Goal: Task Accomplishment & Management: Use online tool/utility

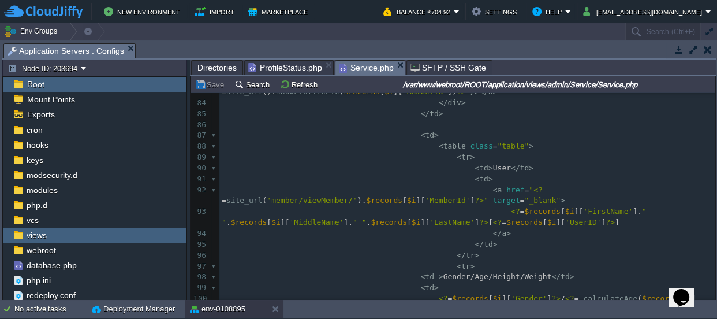
scroll to position [916, 0]
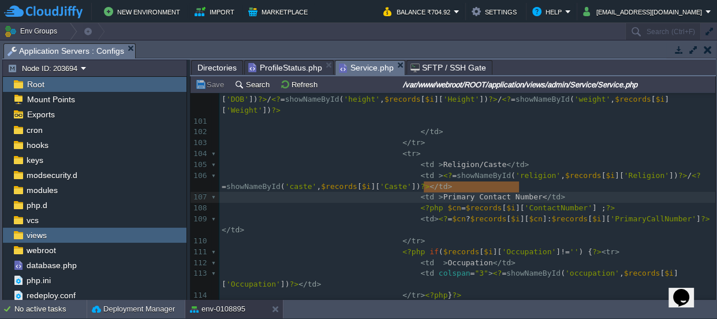
type textarea "Primary Contact Number"
drag, startPoint x: 422, startPoint y: 184, endPoint x: 516, endPoint y: 185, distance: 94.2
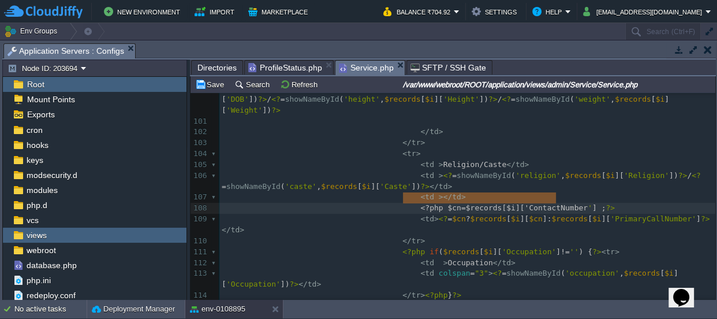
type textarea "<?php $cn=$records[$i]['ContactNumber'] ;?>"
drag, startPoint x: 403, startPoint y: 196, endPoint x: 611, endPoint y: 196, distance: 207.9
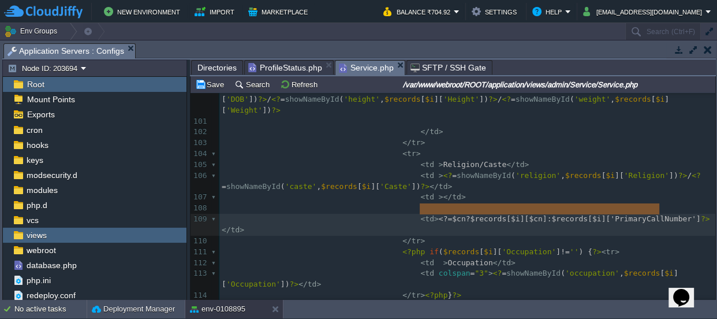
type textarea "<?=$cn?$records[$i][$cn]:$records[$i]['PrimaryCallNumber']?>"
drag, startPoint x: 419, startPoint y: 206, endPoint x: 668, endPoint y: 204, distance: 248.9
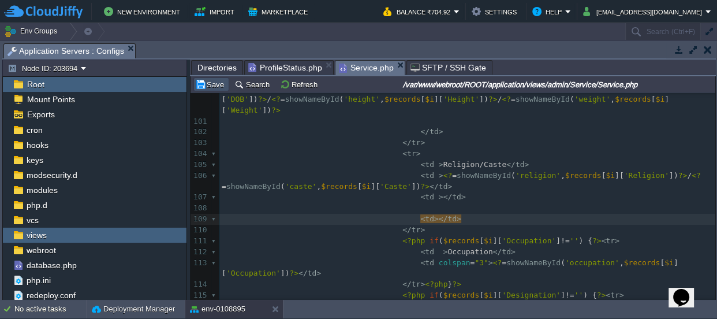
click at [214, 84] on button "Save" at bounding box center [211, 84] width 32 height 10
click at [212, 60] on div "Directories" at bounding box center [217, 67] width 52 height 14
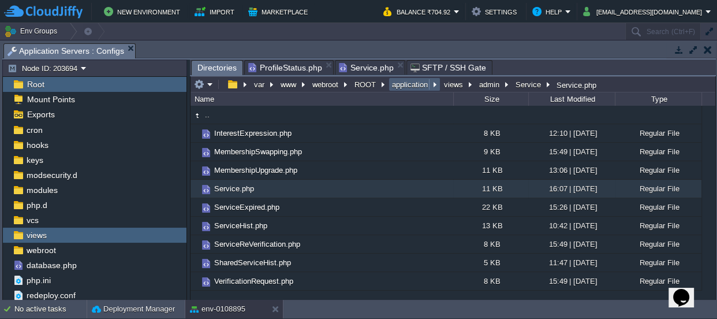
click at [407, 84] on button "application" at bounding box center [410, 84] width 40 height 10
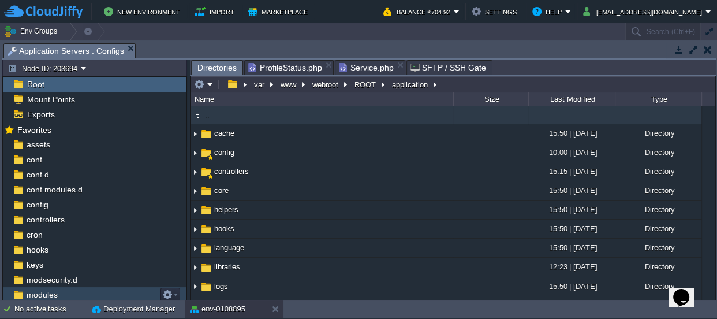
scroll to position [3, 0]
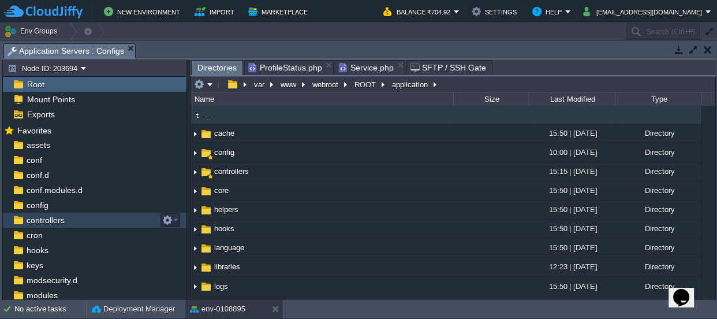
click at [52, 222] on span "controllers" at bounding box center [45, 220] width 42 height 10
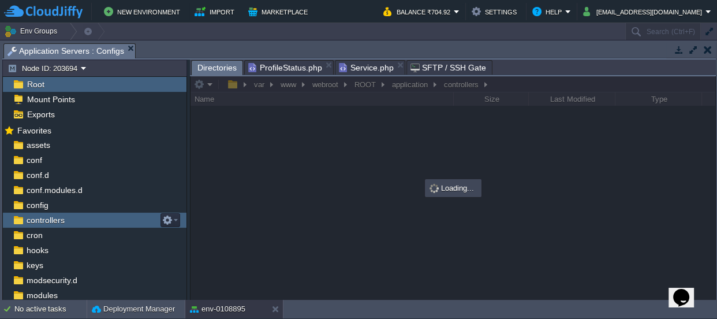
click at [52, 222] on span "controllers" at bounding box center [45, 220] width 42 height 10
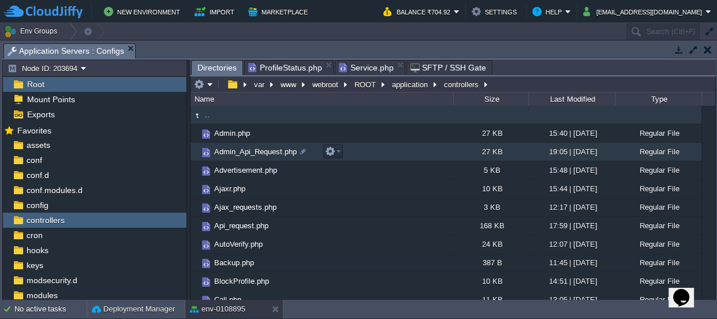
click at [240, 150] on span "Admin_Api_Request.php" at bounding box center [256, 152] width 86 height 10
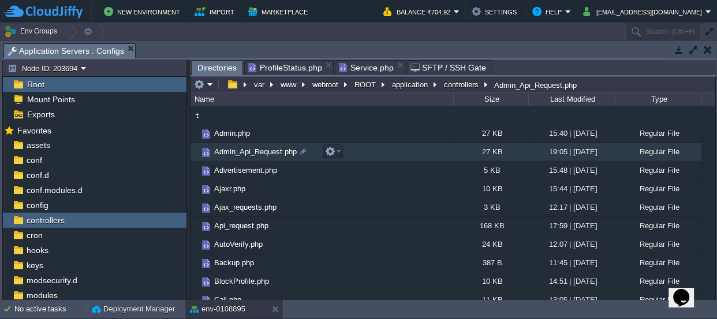
click at [240, 150] on span "Admin_Api_Request.php" at bounding box center [256, 152] width 86 height 10
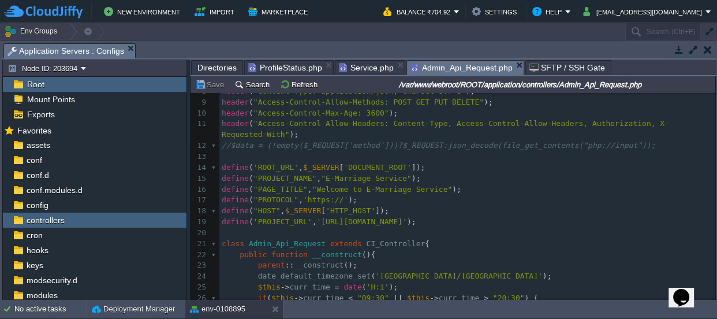
scroll to position [157, 0]
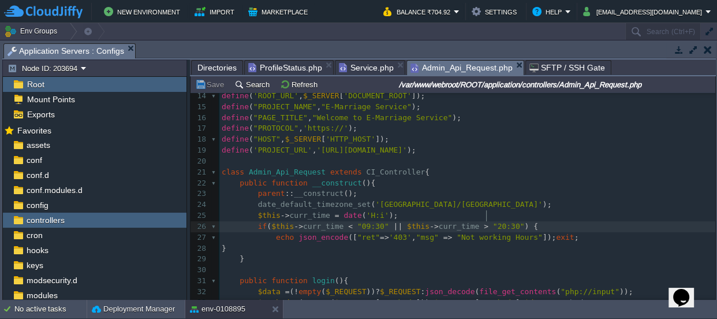
click at [485, 214] on div "648 1 <?php 2 use PHPMailer\PHPMailer\PHPMailer ; 3 use PHPMailer\PHPMailer\SMT…" at bounding box center [467, 188] width 496 height 501
type textarea "1*9"
type textarea "9"
click at [211, 84] on button "Save" at bounding box center [211, 84] width 32 height 10
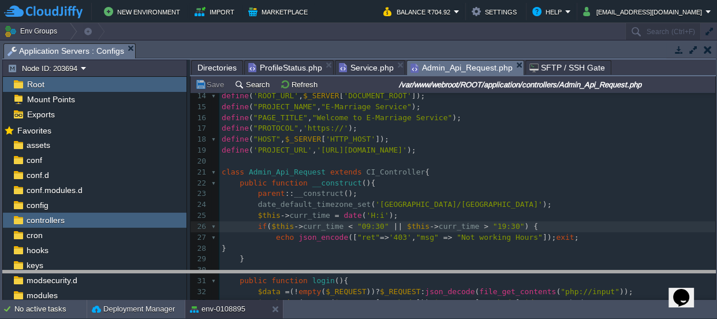
drag, startPoint x: 323, startPoint y: 45, endPoint x: 308, endPoint y: 279, distance: 234.4
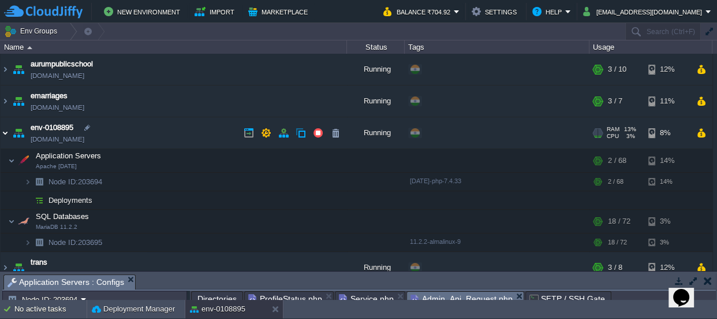
click at [2, 131] on img at bounding box center [5, 132] width 9 height 31
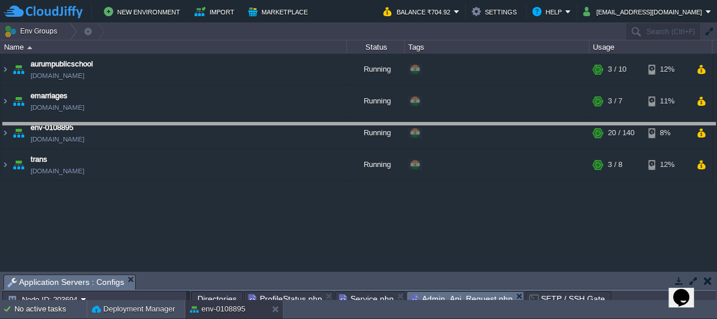
drag, startPoint x: 312, startPoint y: 285, endPoint x: 285, endPoint y: -64, distance: 350.0
click at [285, 0] on html "New Environment Import Marketplace Bonus ₹0.00 Upgrade Account Balance ₹704.92 …" at bounding box center [358, 159] width 717 height 319
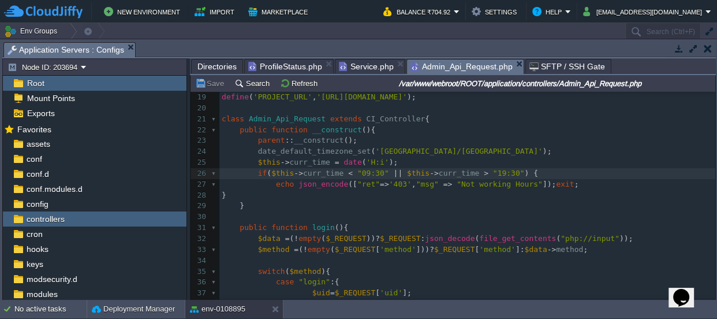
scroll to position [210, 0]
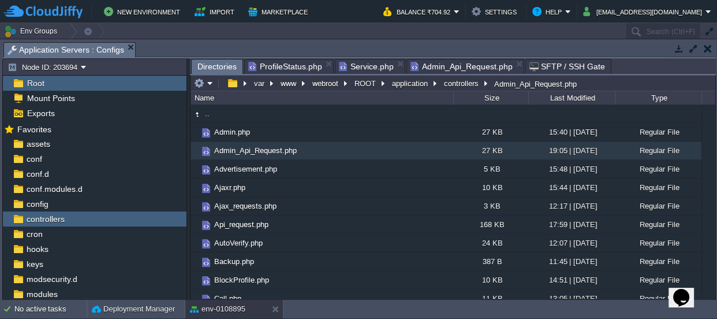
click at [207, 65] on span "Directories" at bounding box center [217, 66] width 39 height 14
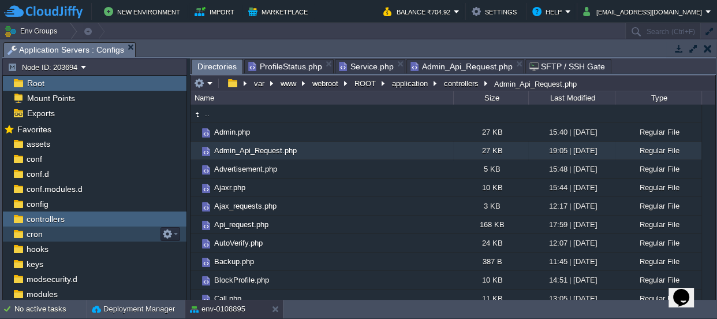
click at [42, 231] on span "cron" at bounding box center [34, 234] width 20 height 10
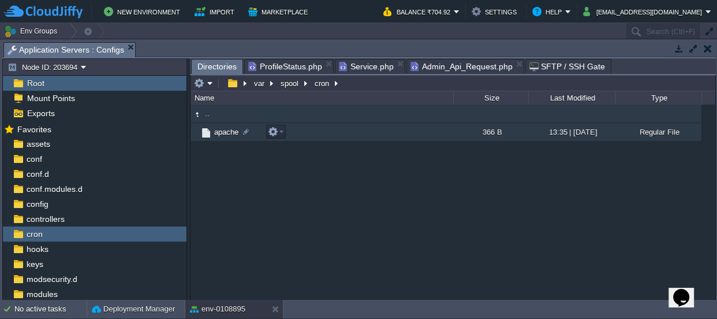
click at [214, 131] on span "apache" at bounding box center [227, 132] width 28 height 10
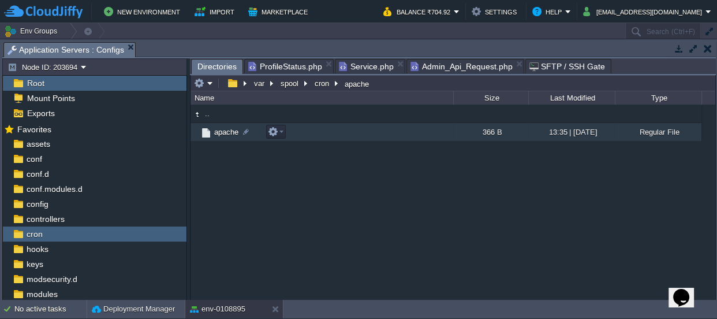
click at [214, 131] on span "apache" at bounding box center [227, 132] width 28 height 10
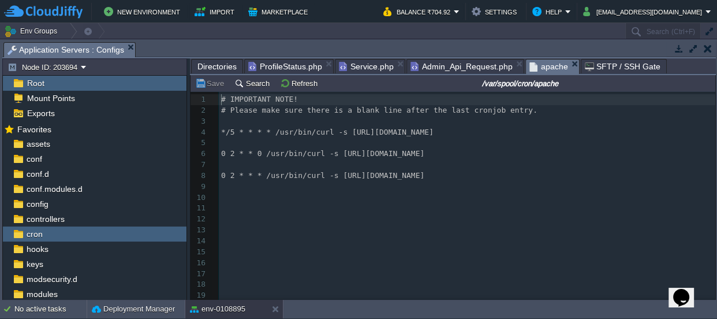
scroll to position [3, 0]
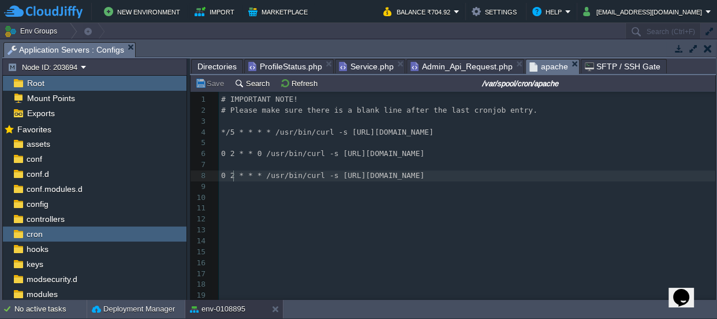
click at [233, 173] on div "25 1 # IMPORTANT NOTE! 2 # Please make sure there is a blank line after the las…" at bounding box center [467, 230] width 497 height 272
type textarea "14"
click at [208, 80] on button "Save" at bounding box center [211, 83] width 32 height 10
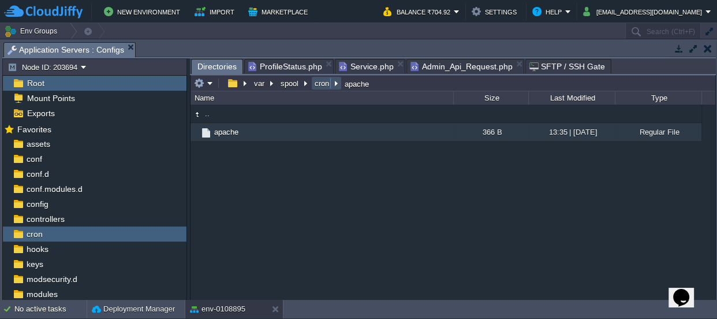
click at [319, 82] on button "cron" at bounding box center [322, 83] width 19 height 10
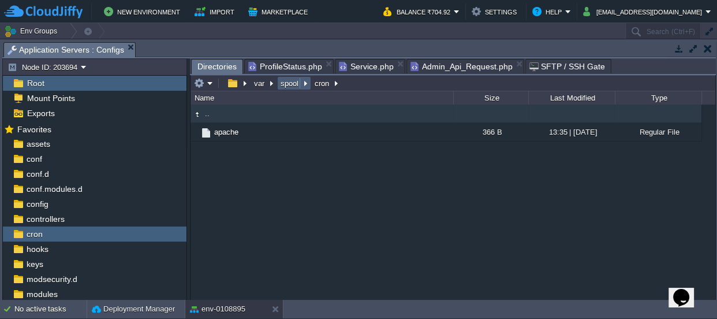
click at [283, 82] on button "spool" at bounding box center [290, 83] width 23 height 10
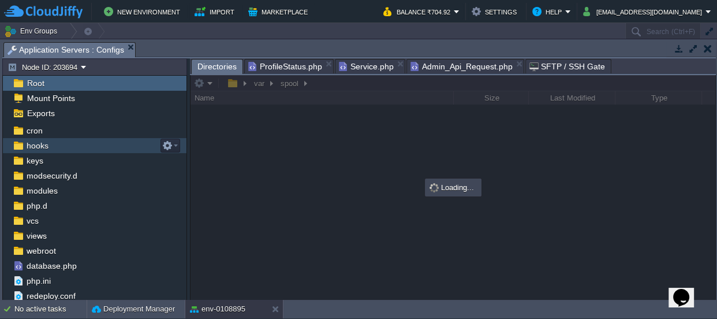
scroll to position [107, 0]
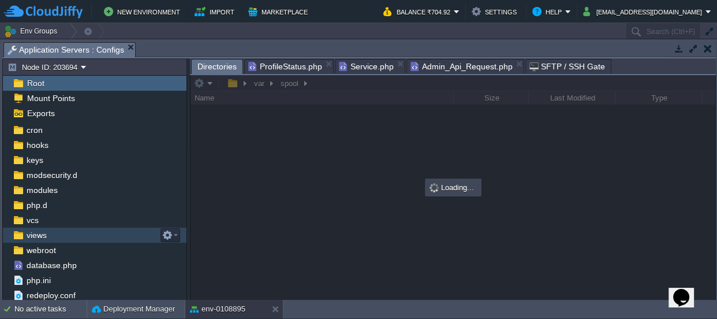
click at [32, 234] on span "views" at bounding box center [36, 235] width 24 height 10
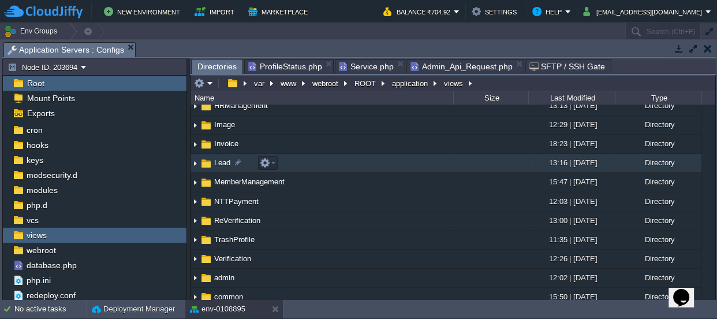
scroll to position [6, 0]
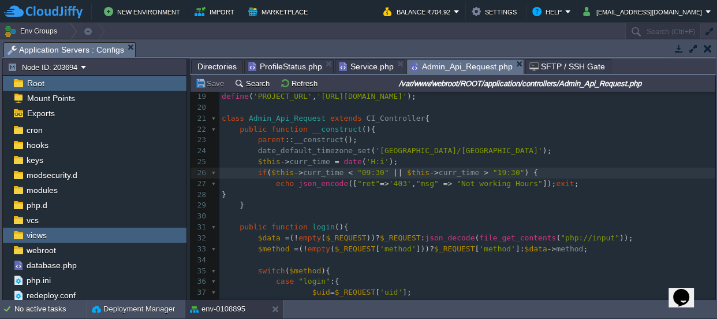
click at [445, 63] on span "Admin_Api_Request.php" at bounding box center [462, 66] width 102 height 14
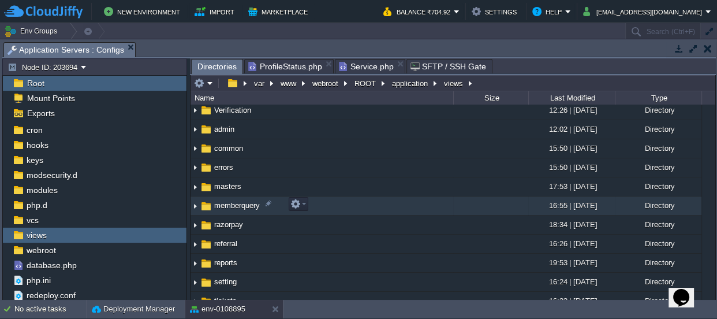
scroll to position [215, 0]
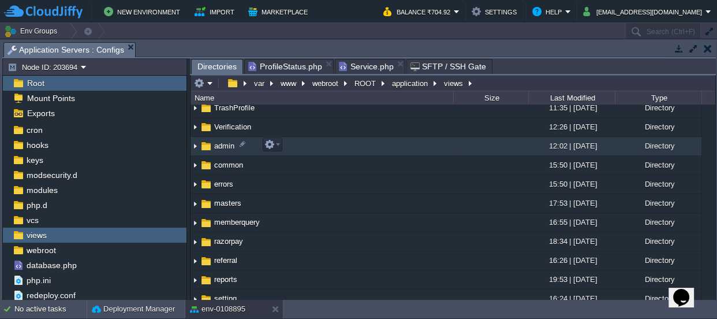
click at [216, 143] on span "admin" at bounding box center [225, 146] width 24 height 10
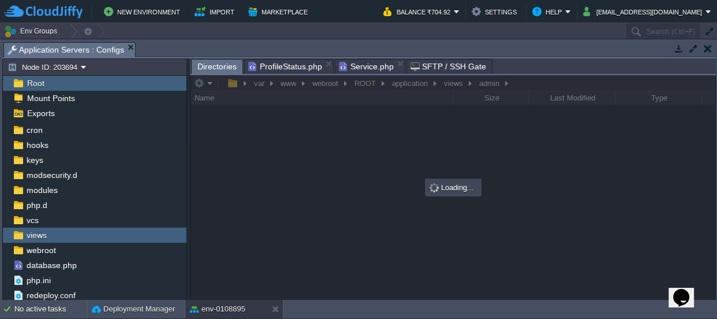
scroll to position [0, 0]
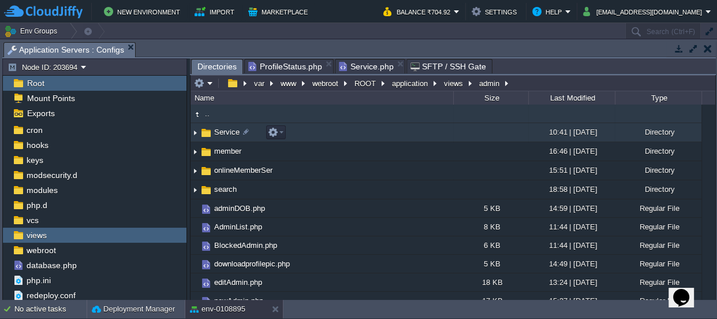
click at [219, 131] on span "Service" at bounding box center [227, 132] width 29 height 10
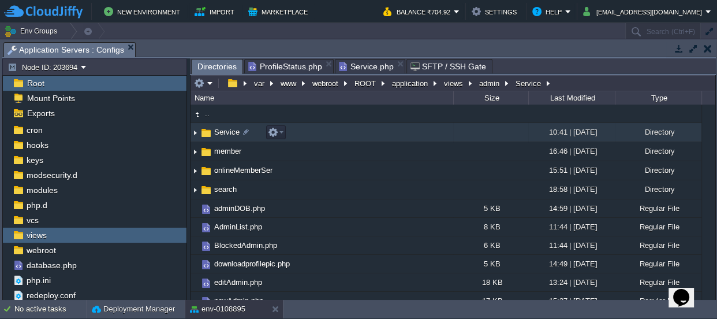
click at [219, 131] on span "Service" at bounding box center [227, 132] width 29 height 10
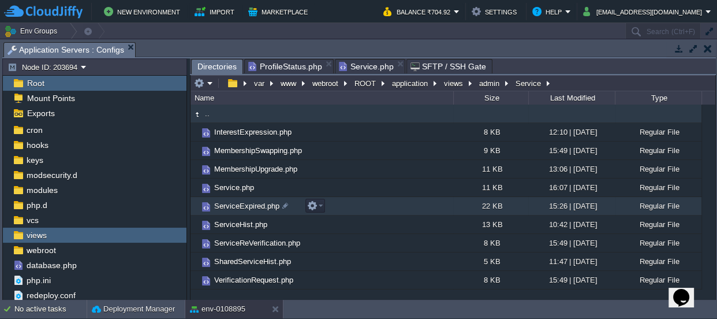
click at [241, 208] on span "ServiceExpired.php" at bounding box center [247, 206] width 69 height 10
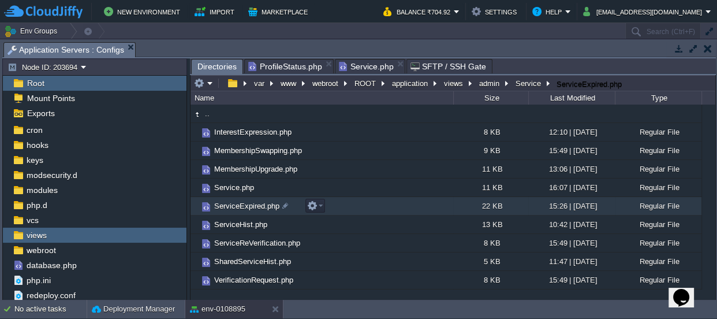
click at [241, 208] on span "ServiceExpired.php" at bounding box center [247, 206] width 69 height 10
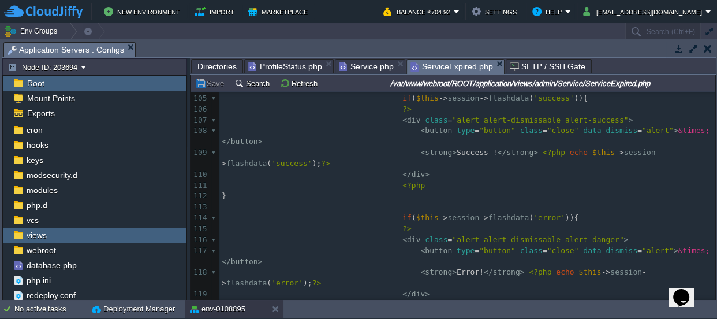
scroll to position [1236, 0]
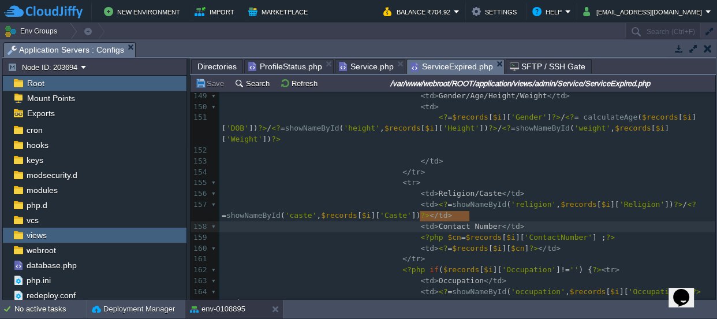
type textarea "Contact Number"
drag, startPoint x: 419, startPoint y: 213, endPoint x: 472, endPoint y: 214, distance: 53.2
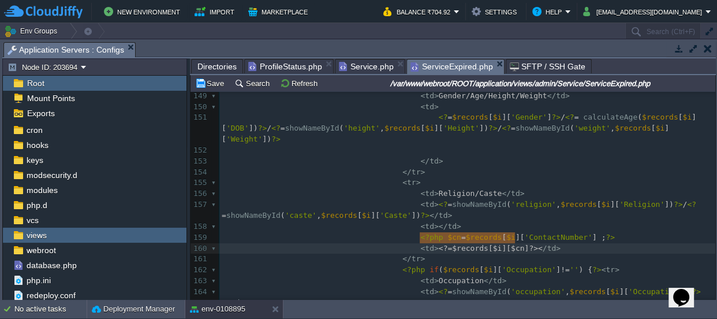
type textarea "<?=$records[$i][$cn]?>"
drag, startPoint x: 419, startPoint y: 237, endPoint x: 512, endPoint y: 237, distance: 93.6
click at [487, 254] on pre "</ tr >" at bounding box center [467, 259] width 496 height 11
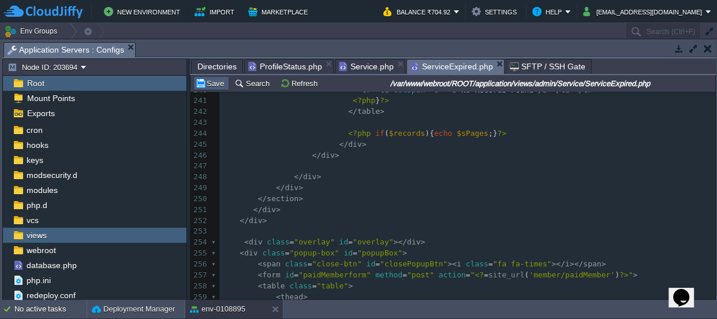
click at [215, 79] on button "Save" at bounding box center [211, 83] width 32 height 10
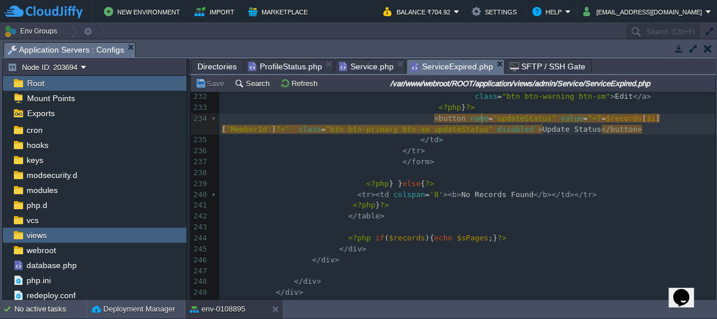
drag, startPoint x: 481, startPoint y: 113, endPoint x: 481, endPoint y: 101, distance: 12.1
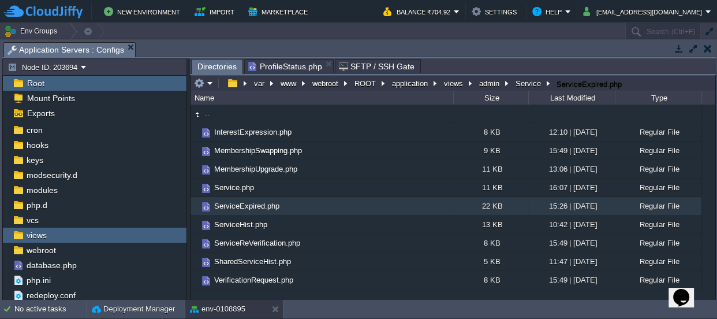
click at [310, 64] on span "ProfileStatus.php" at bounding box center [285, 66] width 74 height 14
